Goal: Task Accomplishment & Management: Use online tool/utility

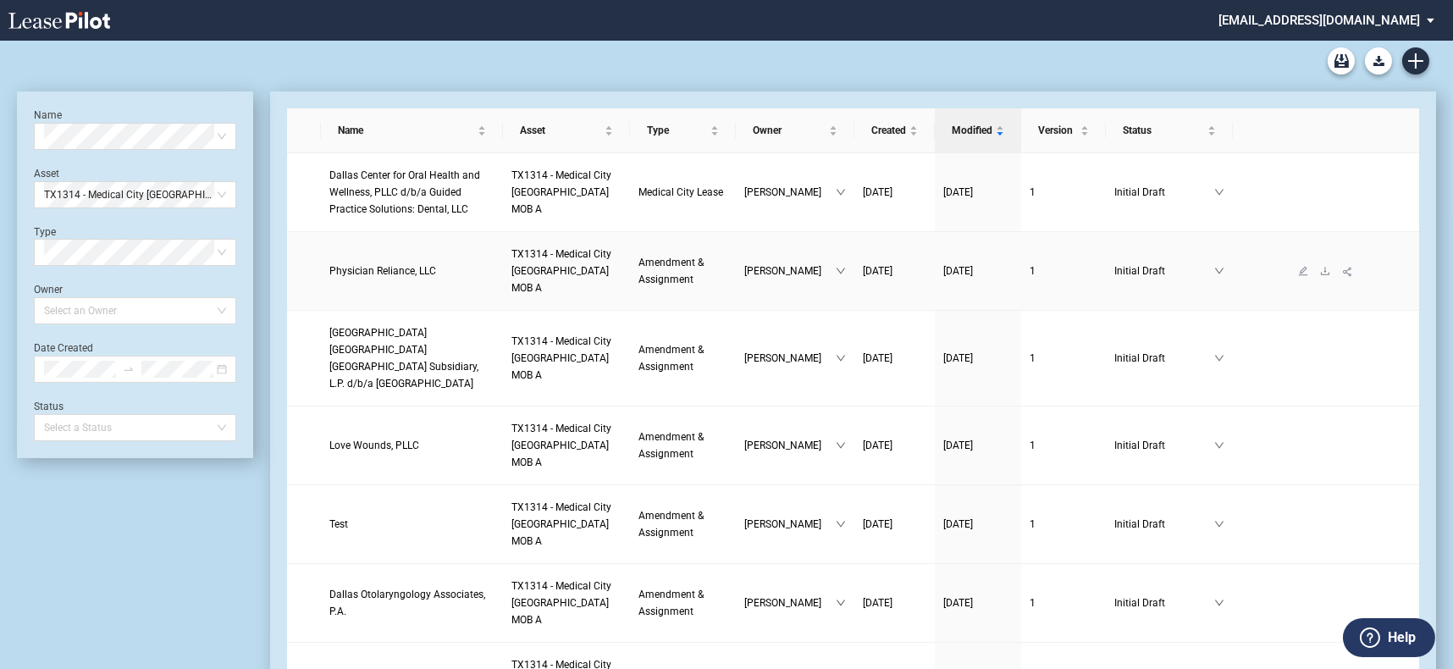
click at [392, 267] on span "Physician Reliance, LLC" at bounding box center [382, 271] width 107 height 12
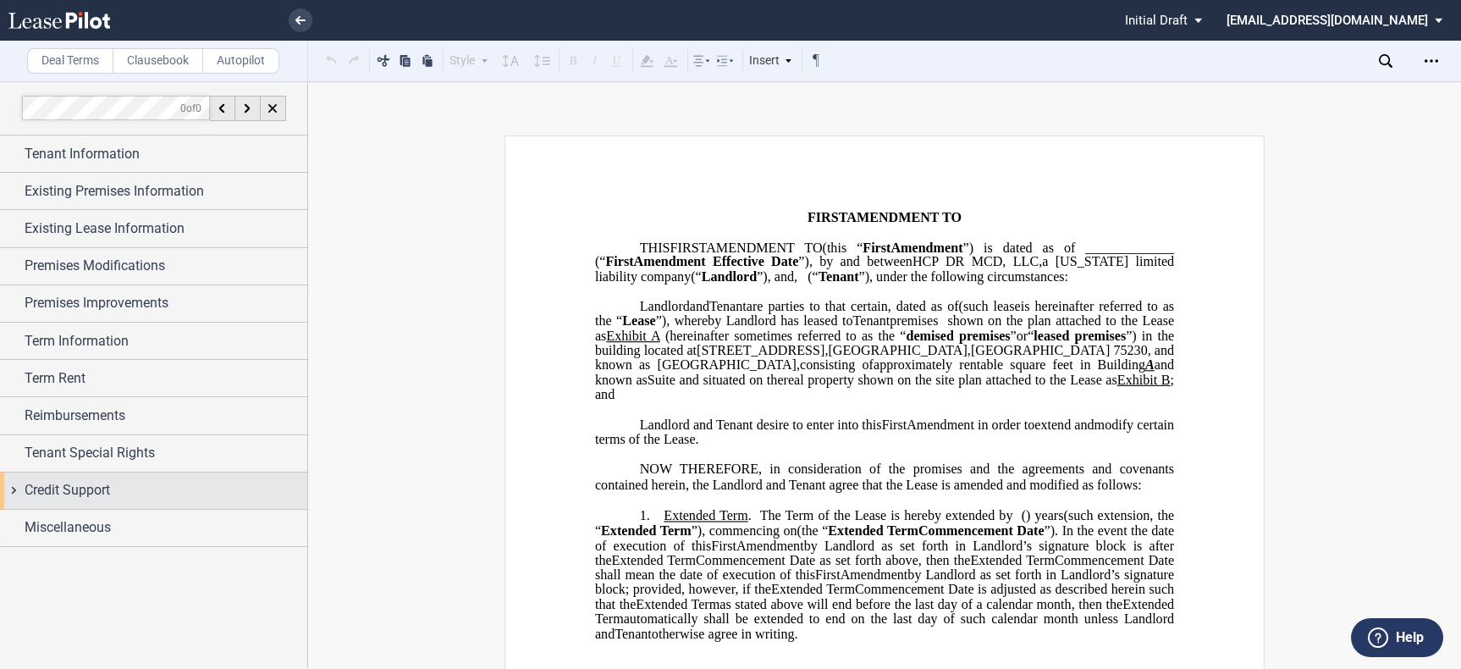
click at [133, 489] on div "Credit Support" at bounding box center [166, 490] width 283 height 20
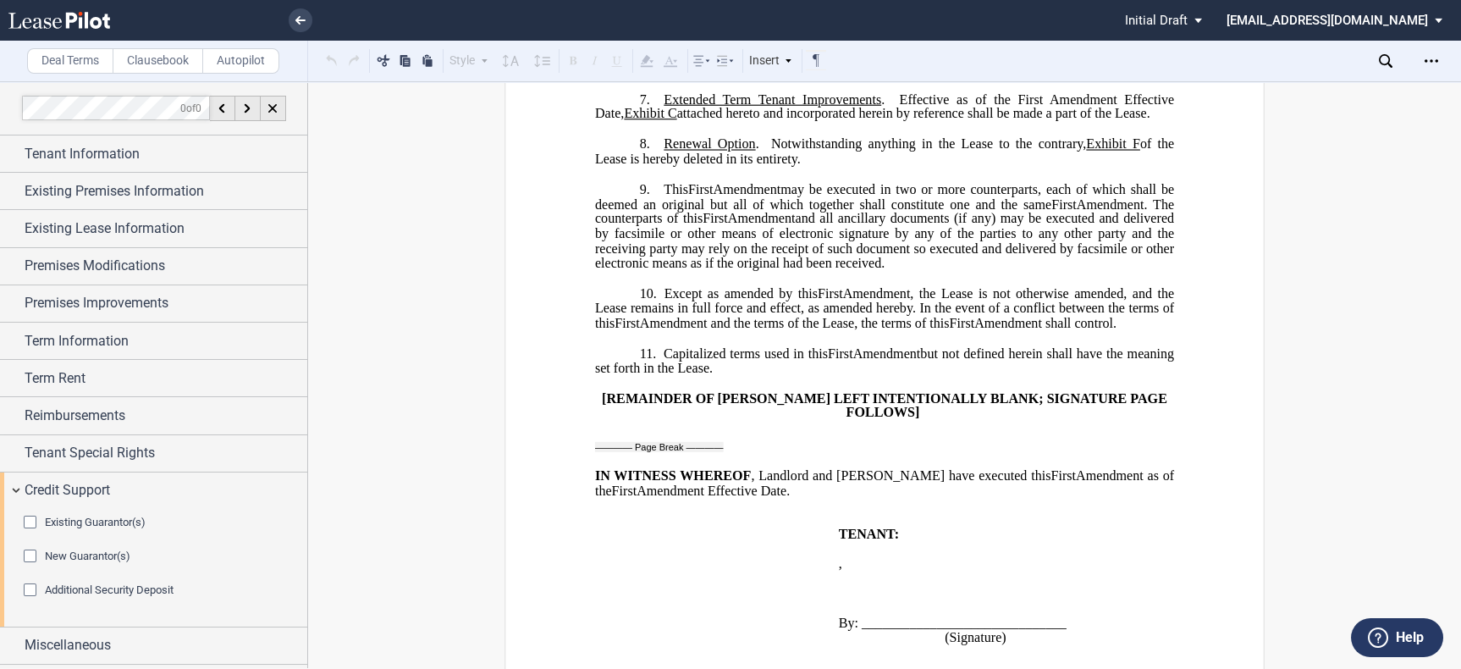
scroll to position [2916, 0]
click at [291, 12] on li at bounding box center [243, 20] width 139 height 41
click at [298, 14] on link at bounding box center [301, 20] width 24 height 24
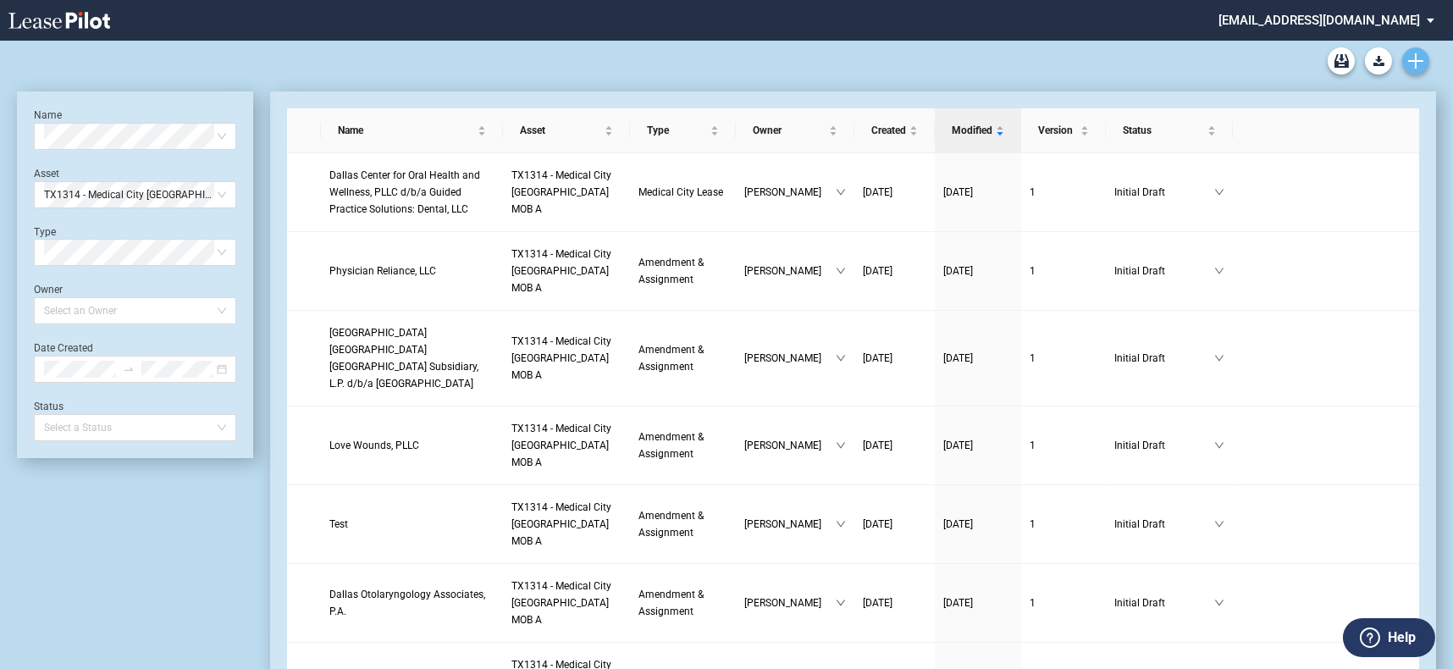
click at [1426, 62] on link "Create new document" at bounding box center [1415, 60] width 27 height 27
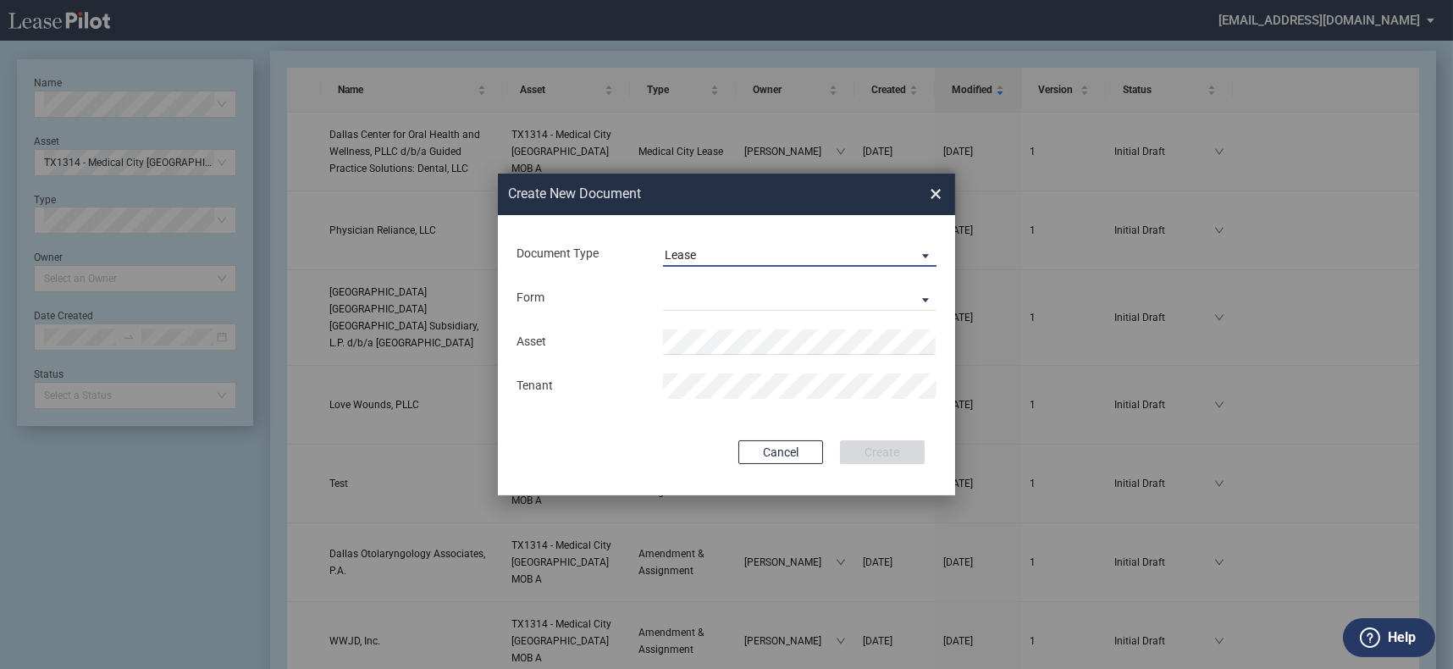
click at [770, 257] on span "Lease" at bounding box center [786, 255] width 243 height 17
click at [764, 262] on md-option "Lease" at bounding box center [801, 255] width 301 height 41
click at [772, 301] on md-select "Medical Office Lease Scottsdale Lease Louisville Lease 1370 Medical Place Lease…" at bounding box center [799, 297] width 273 height 25
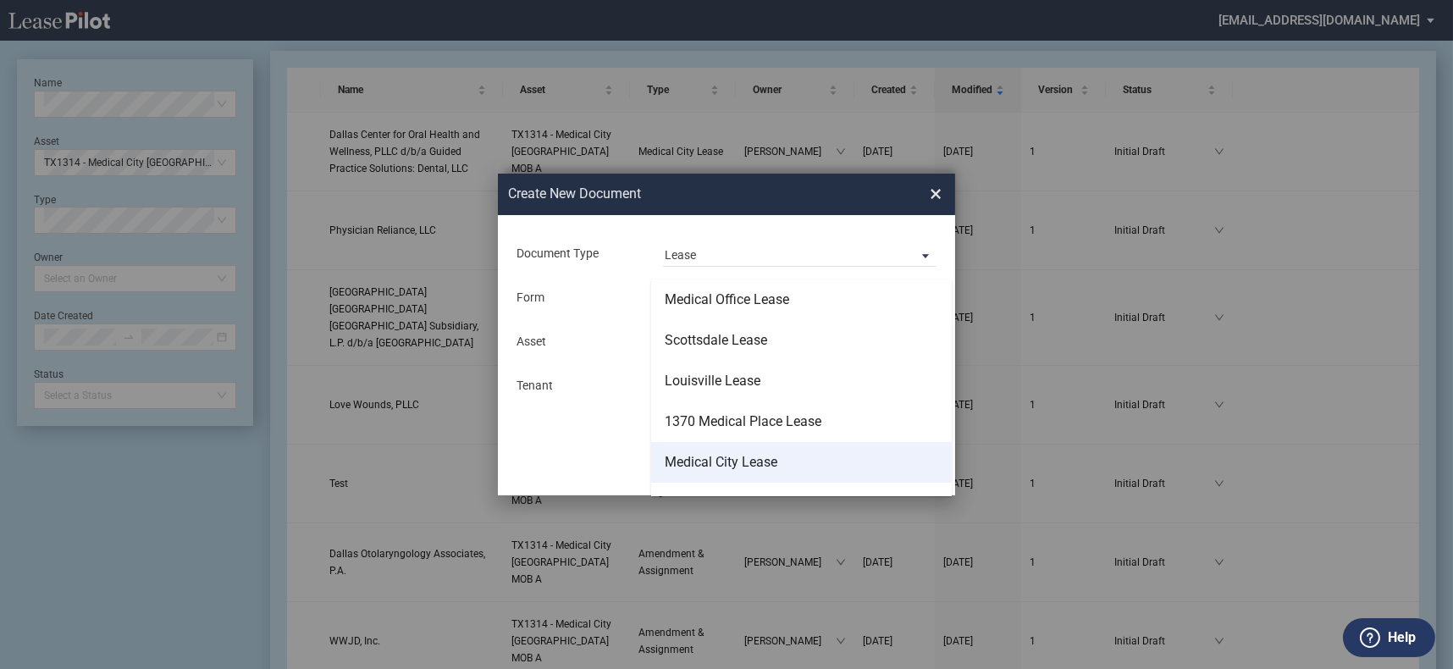
click at [771, 458] on div "Medical City Lease" at bounding box center [721, 462] width 113 height 19
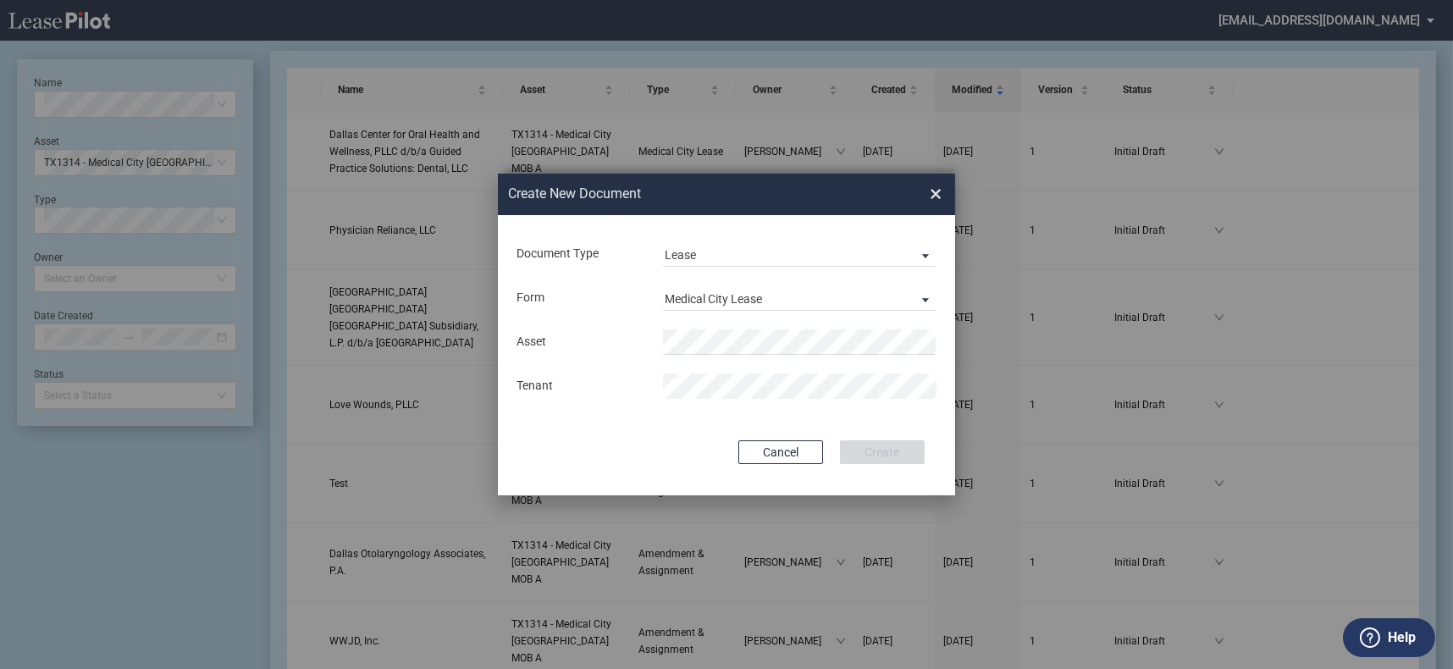
click at [768, 354] on body ".bocls-1{fill:#26354a;fill-rule:evenodd} Loading... × lcreathorn@spencerfane.co…" at bounding box center [726, 293] width 1453 height 669
click at [786, 369] on span "TX 1314 - Medical City Dallas MOB A" at bounding box center [818, 375] width 284 height 14
click at [786, 369] on div "Asset Clear Tenant" at bounding box center [726, 364] width 423 height 88
click at [930, 190] on span "×" at bounding box center [936, 193] width 12 height 27
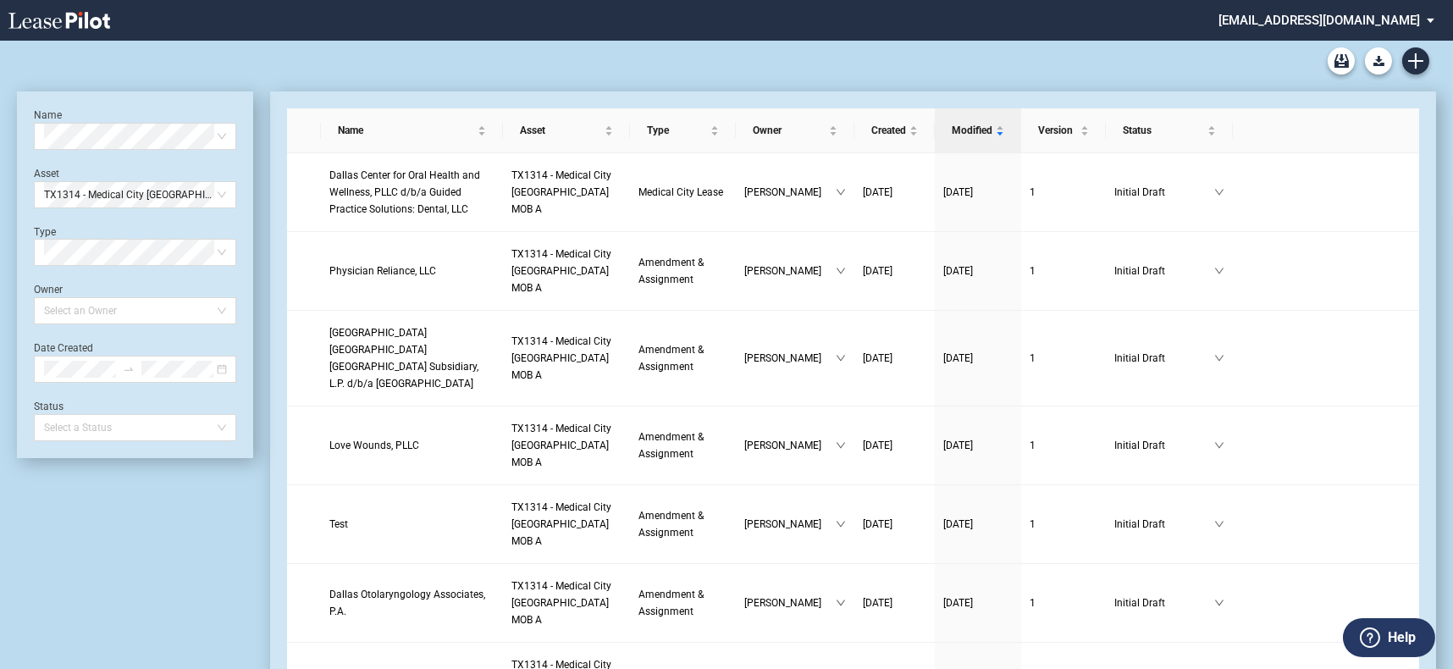
scroll to position [40, 0]
